Goal: Information Seeking & Learning: Find specific fact

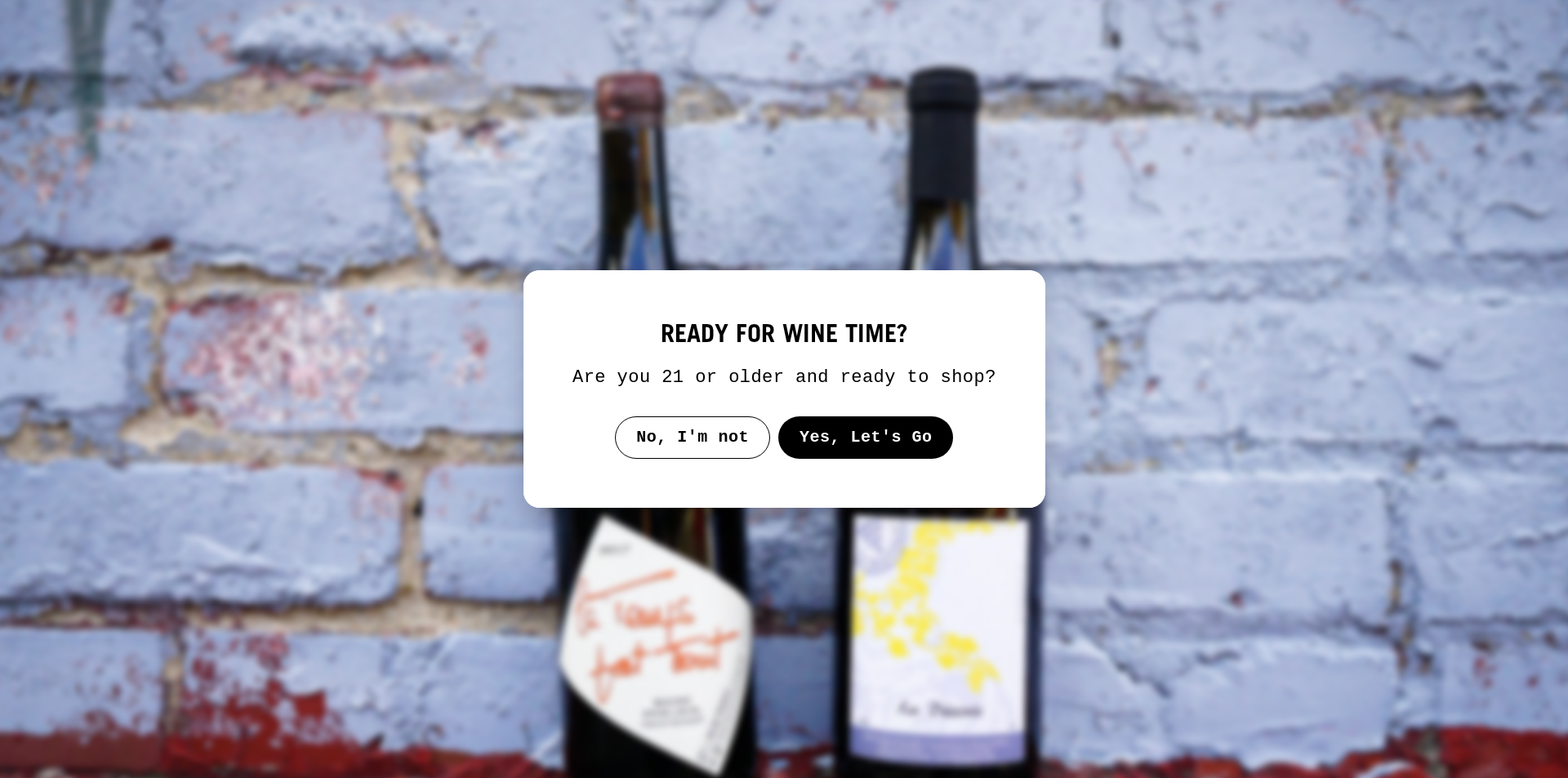
click at [840, 432] on button "Yes, Let's Go" at bounding box center [865, 438] width 176 height 43
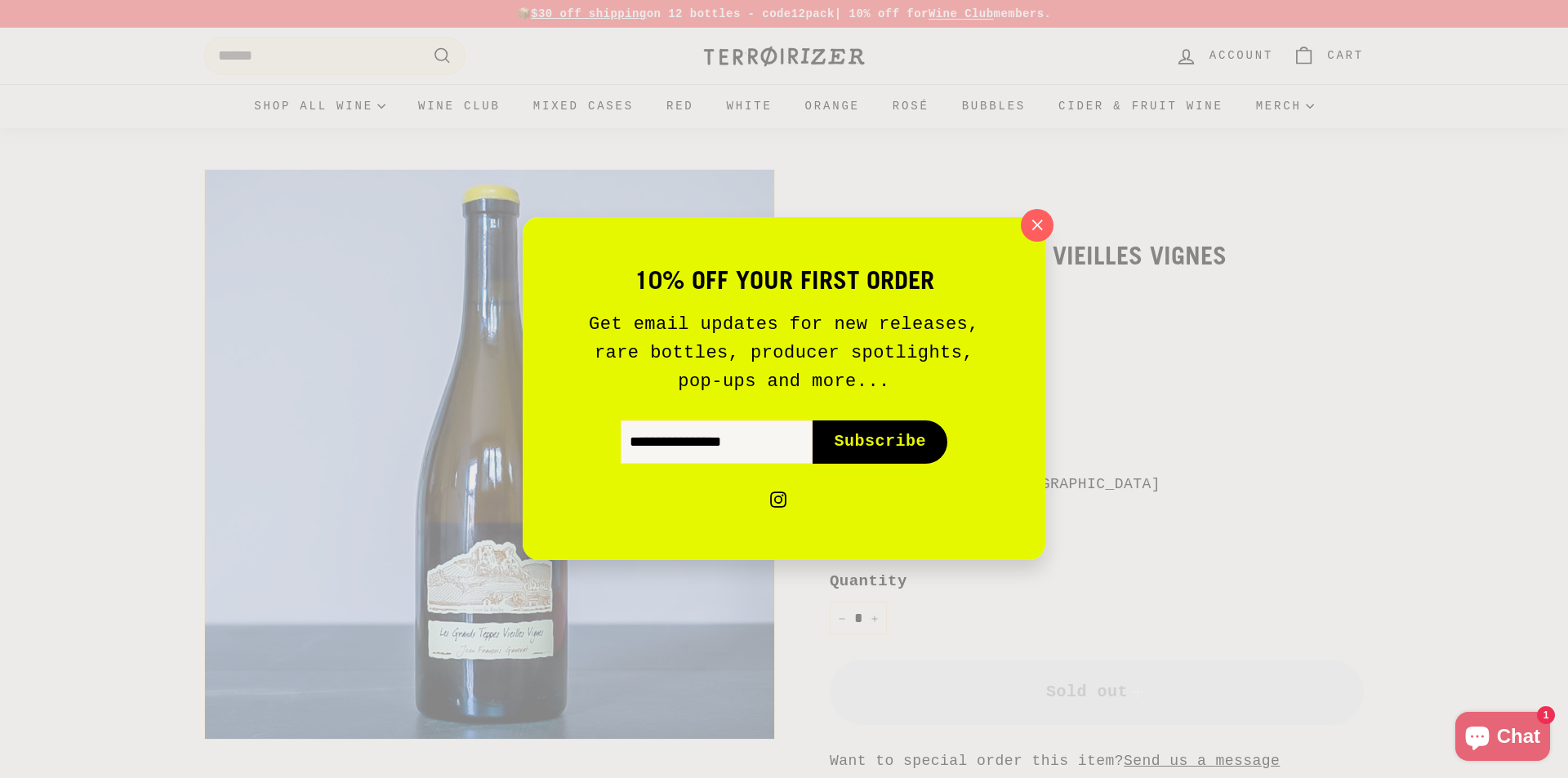
click at [1035, 222] on icon "button" at bounding box center [1037, 225] width 10 height 10
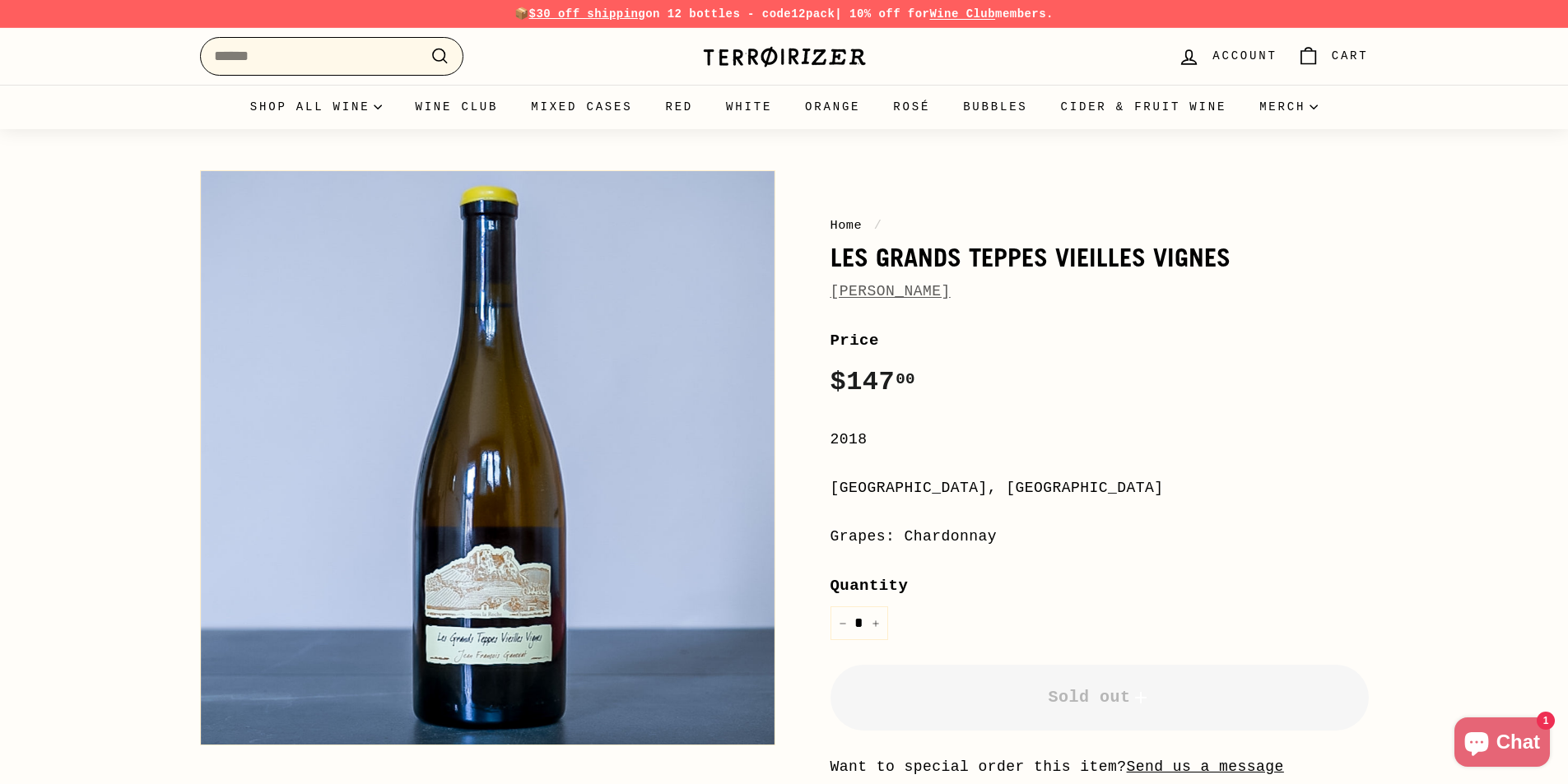
click at [301, 55] on input "Search" at bounding box center [332, 57] width 264 height 39
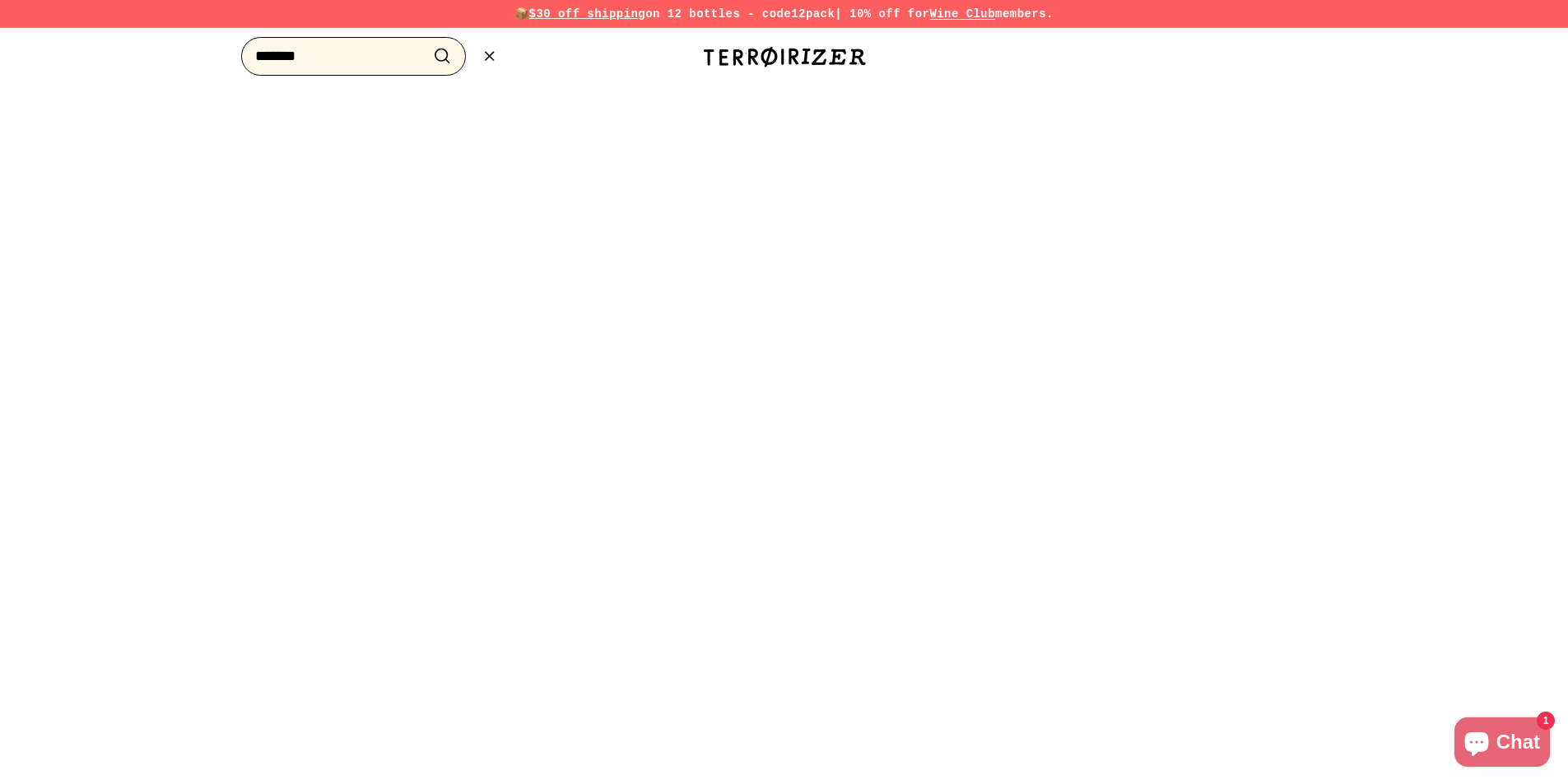
type input "*******"
click at [428, 44] on button ".cls-1{fill:none;stroke:#000;stroke-miterlimit:10;stroke-width:2px} Search" at bounding box center [443, 56] width 31 height 25
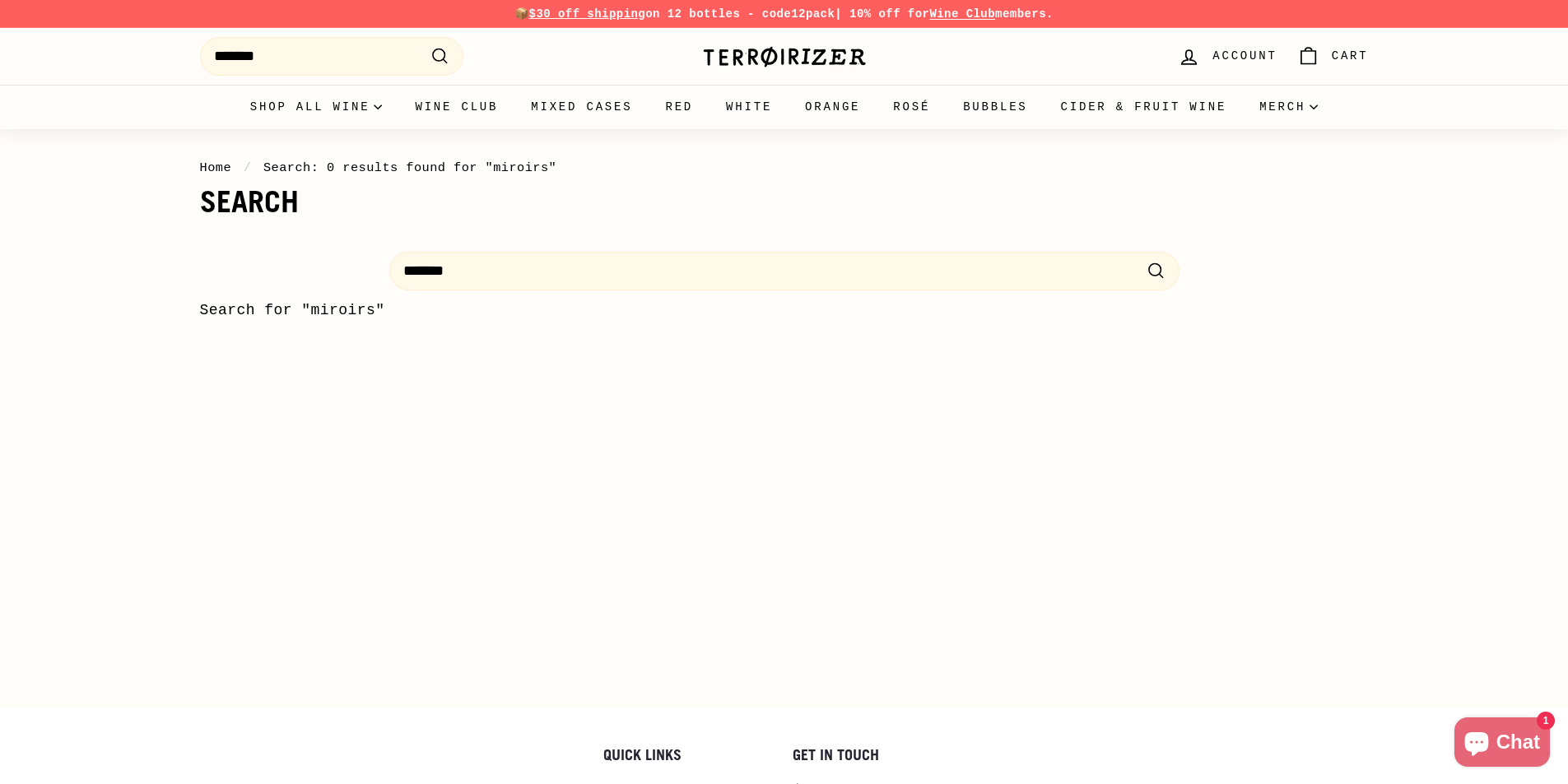
click at [825, 58] on img at bounding box center [784, 57] width 165 height 23
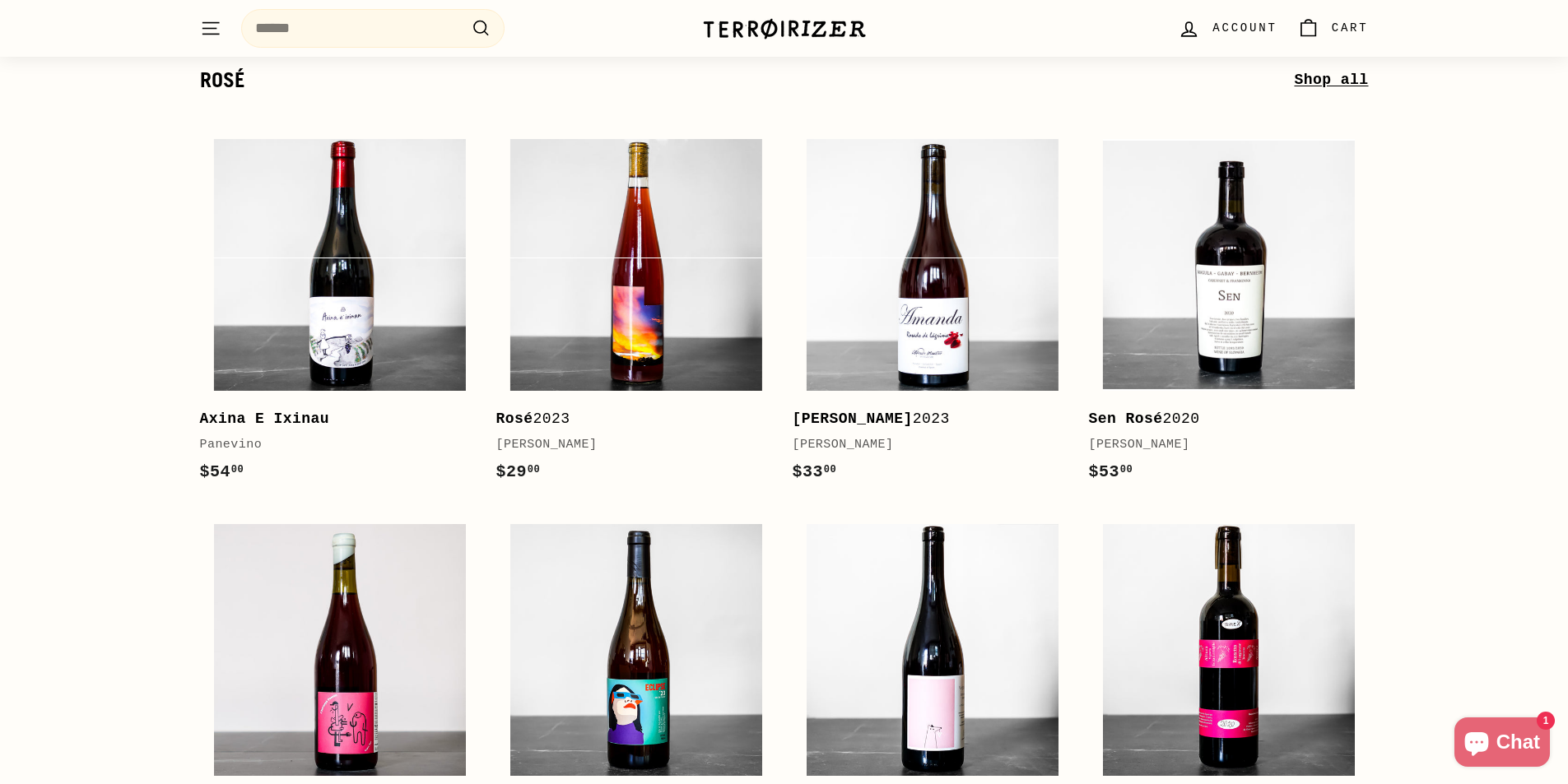
scroll to position [4778, 0]
